Goal: Find specific page/section: Find specific page/section

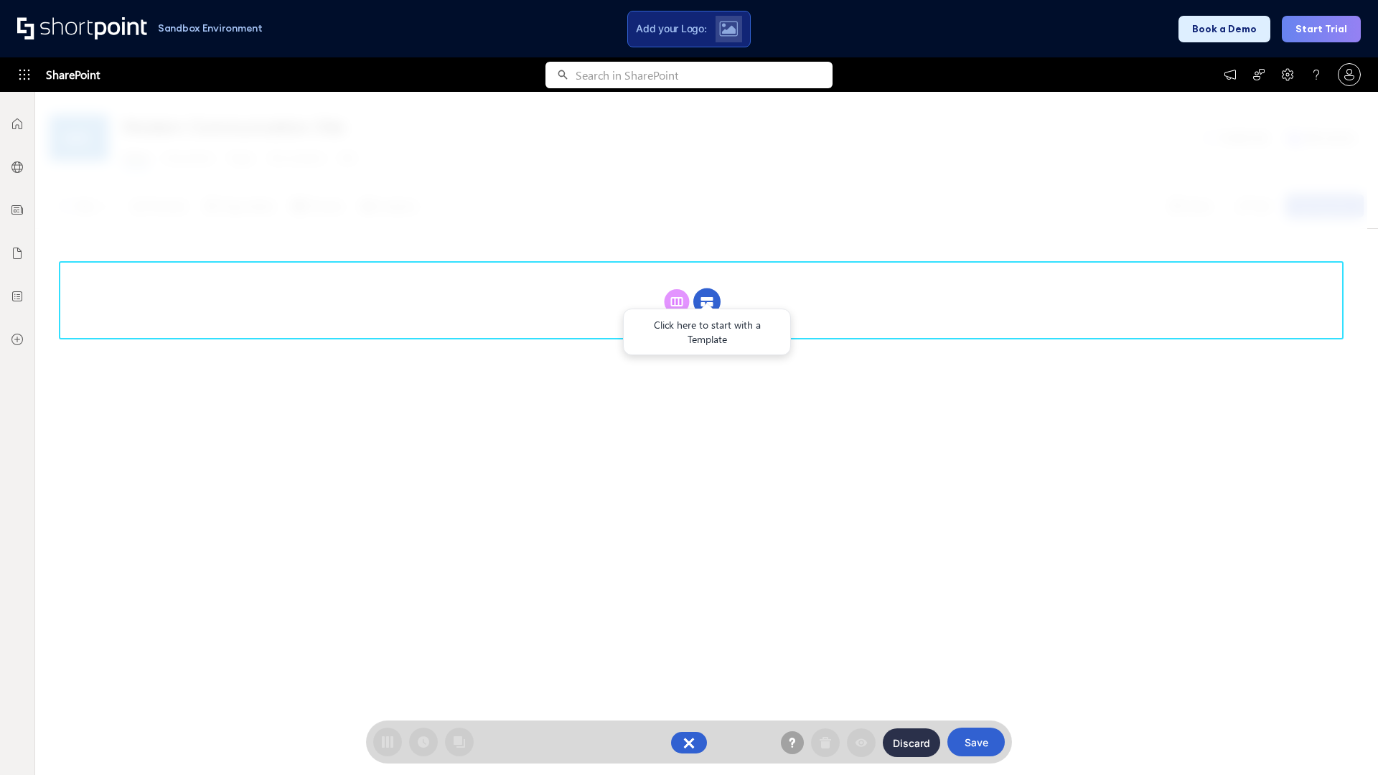
click at [707, 289] on circle at bounding box center [706, 302] width 27 height 27
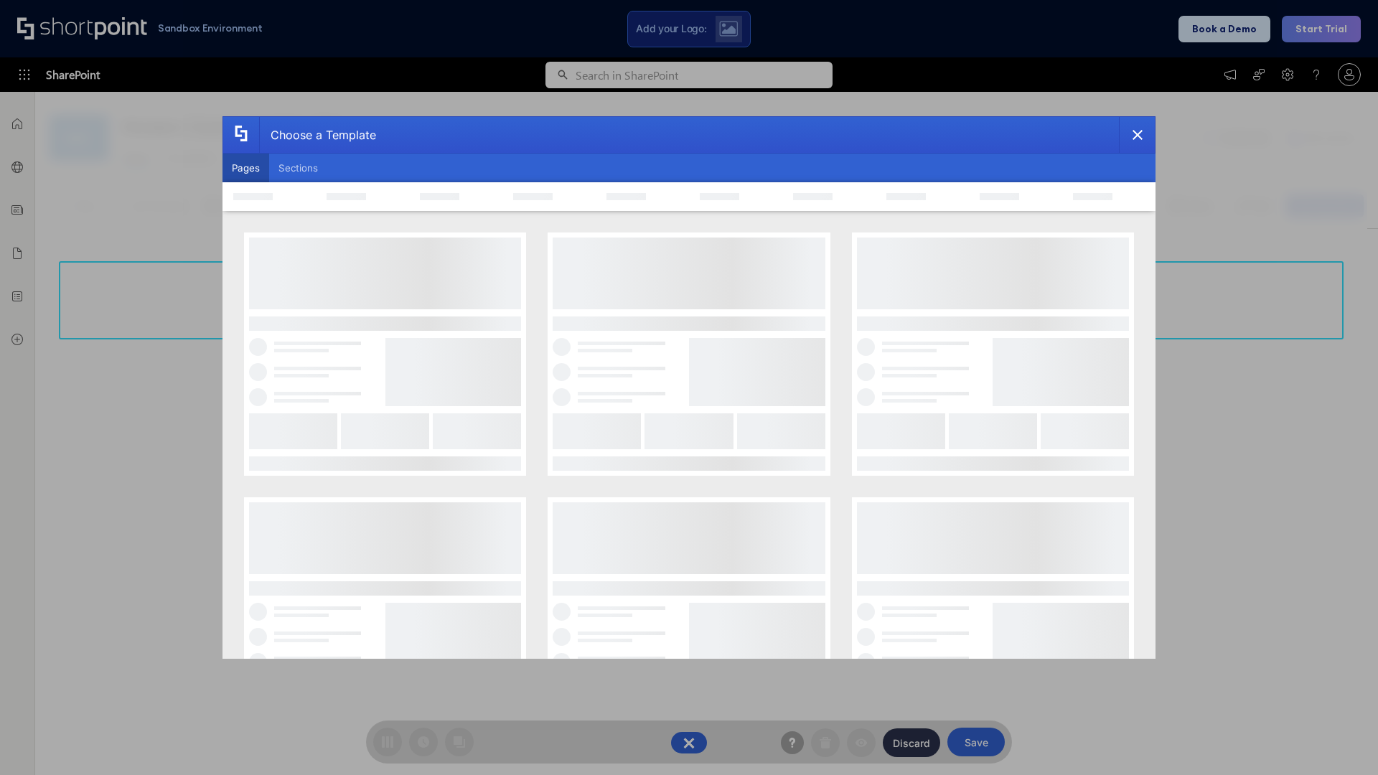
scroll to position [197, 0]
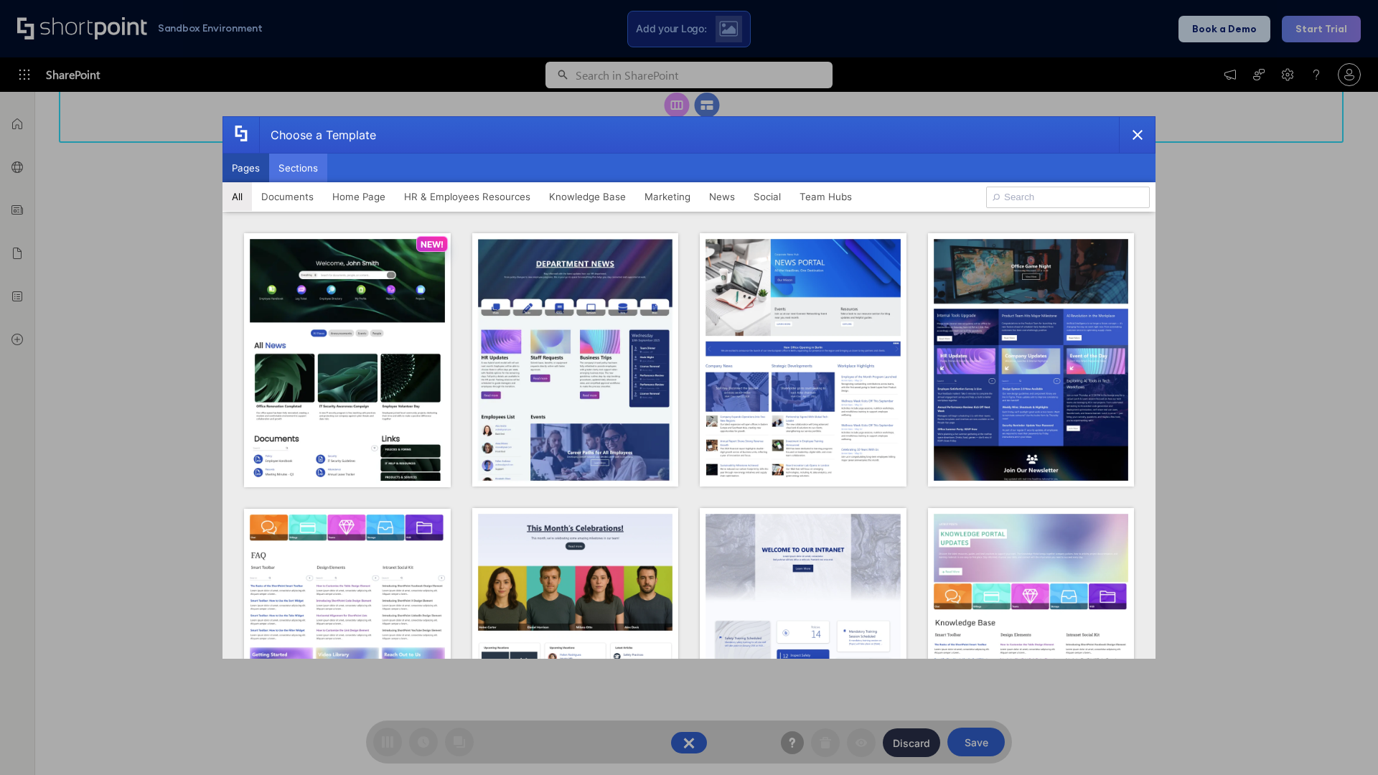
click at [298, 168] on button "Sections" at bounding box center [298, 168] width 58 height 29
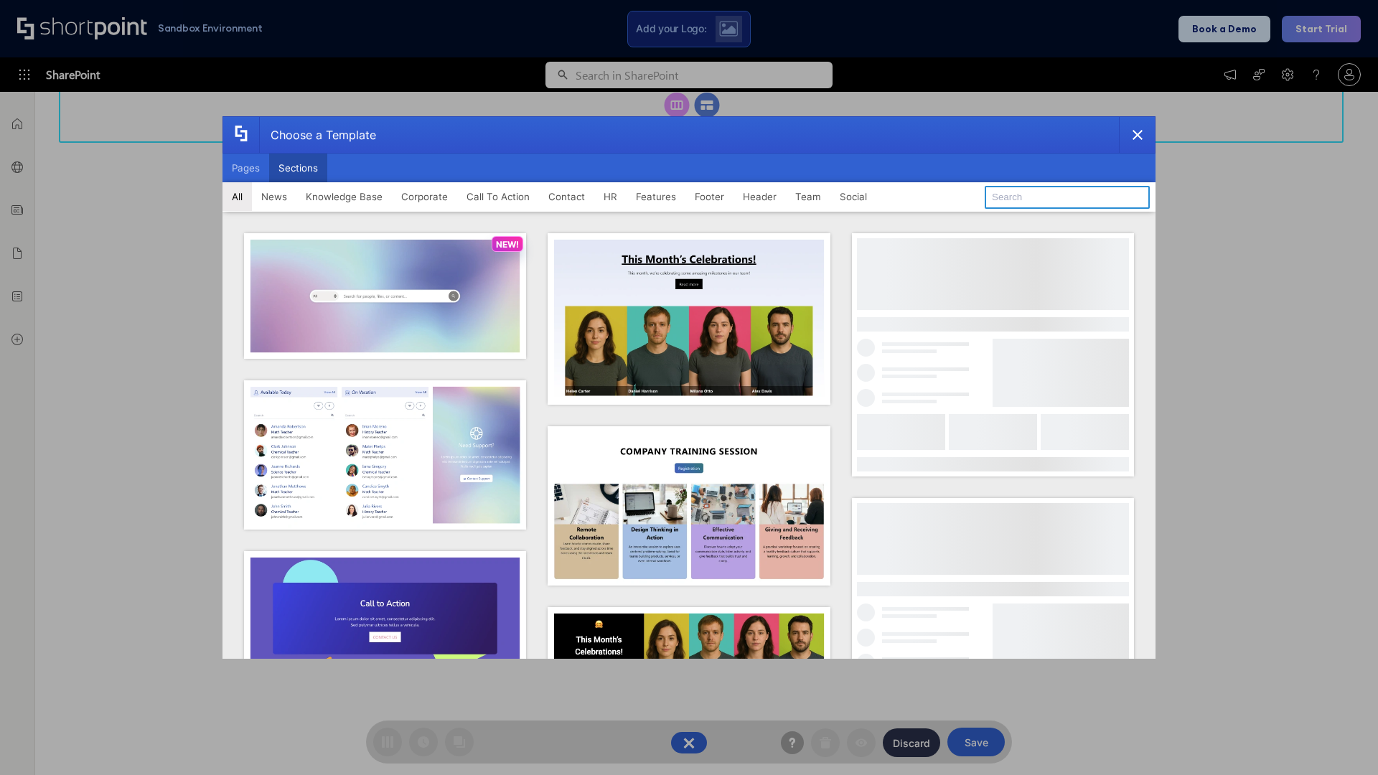
type input "Teams Basics"
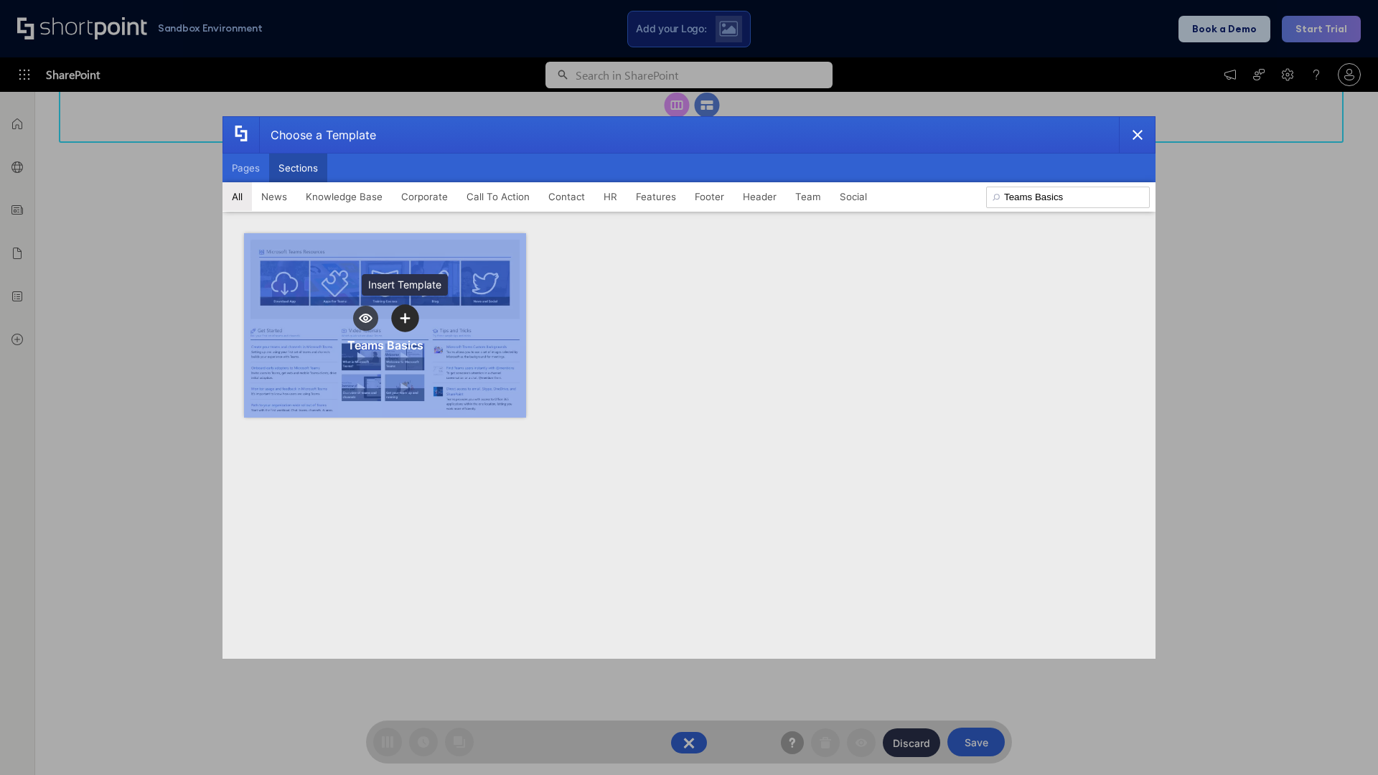
click at [405, 318] on icon "template selector" at bounding box center [405, 318] width 10 height 10
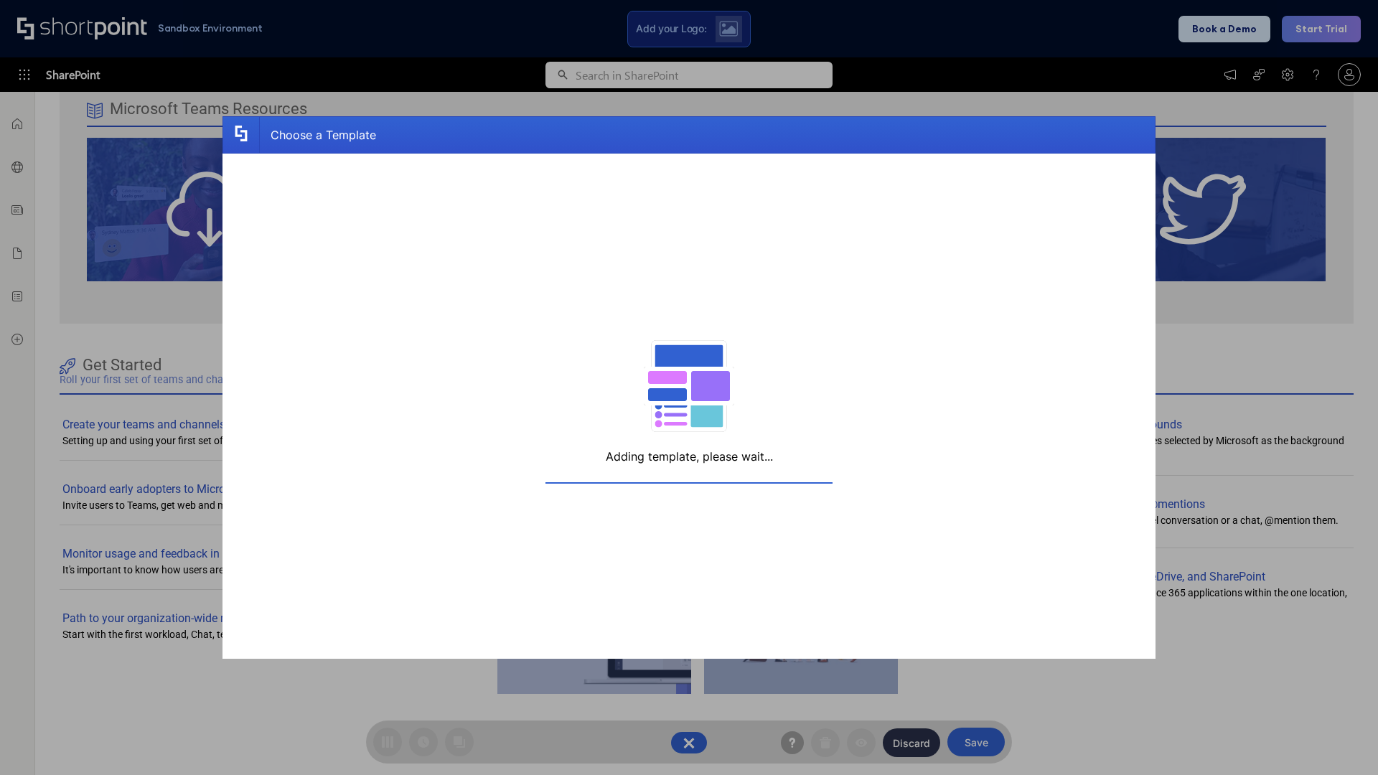
scroll to position [229, 0]
